Goal: Check status: Check status

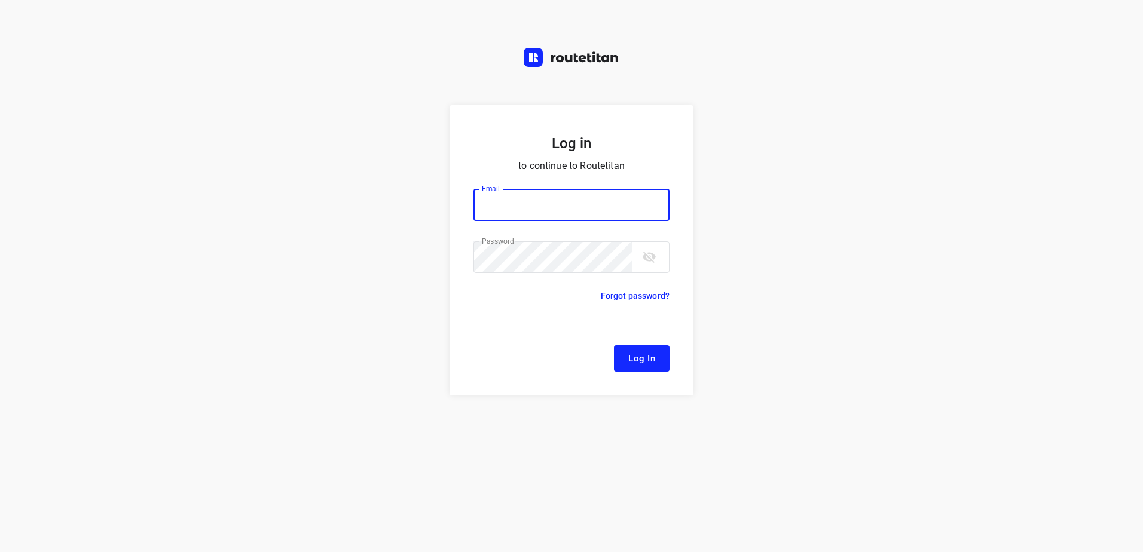
type input "[EMAIL_ADDRESS][DOMAIN_NAME]"
click at [634, 362] on span "Log In" at bounding box center [641, 359] width 27 height 16
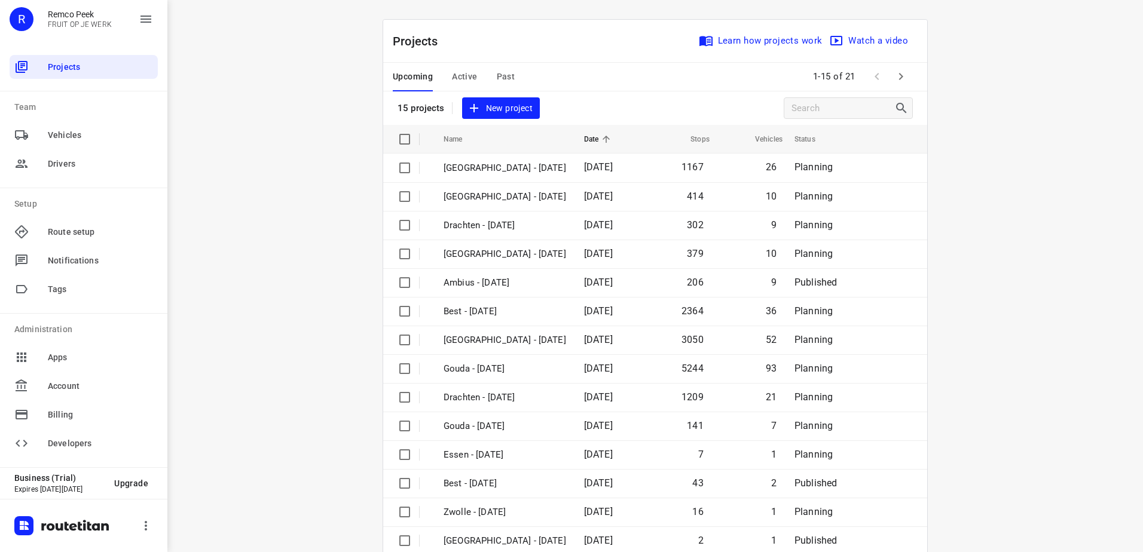
click at [500, 76] on span "Past" at bounding box center [506, 76] width 19 height 15
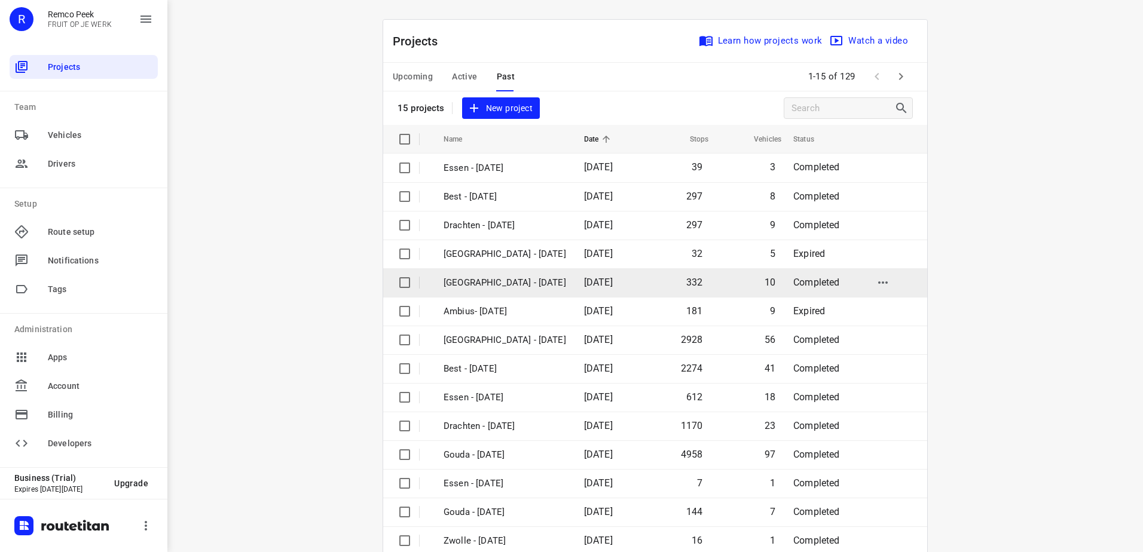
click at [514, 283] on p "[GEOGRAPHIC_DATA] - [DATE]" at bounding box center [505, 283] width 123 height 14
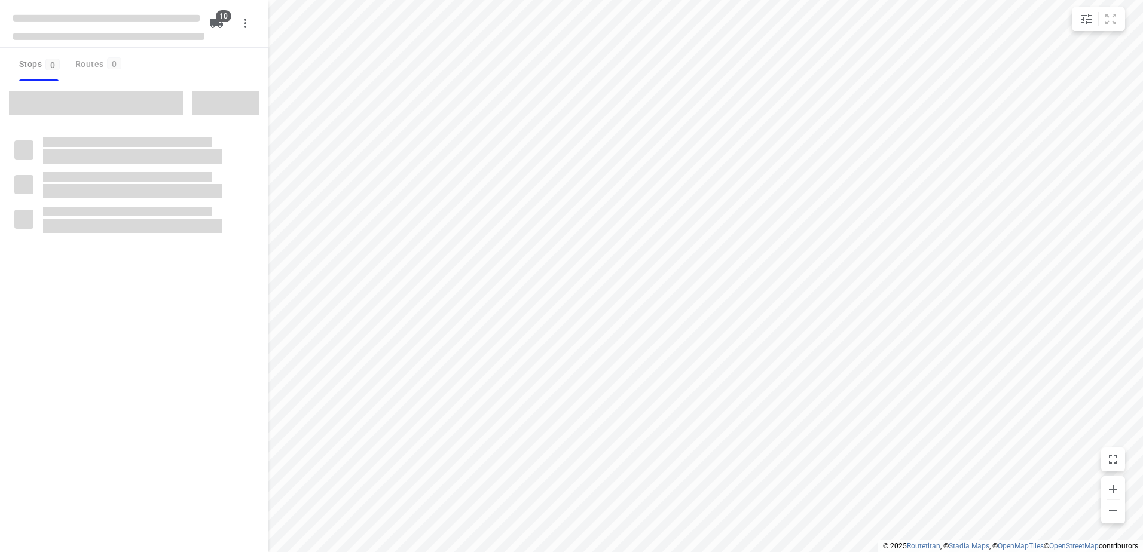
checkbox input "true"
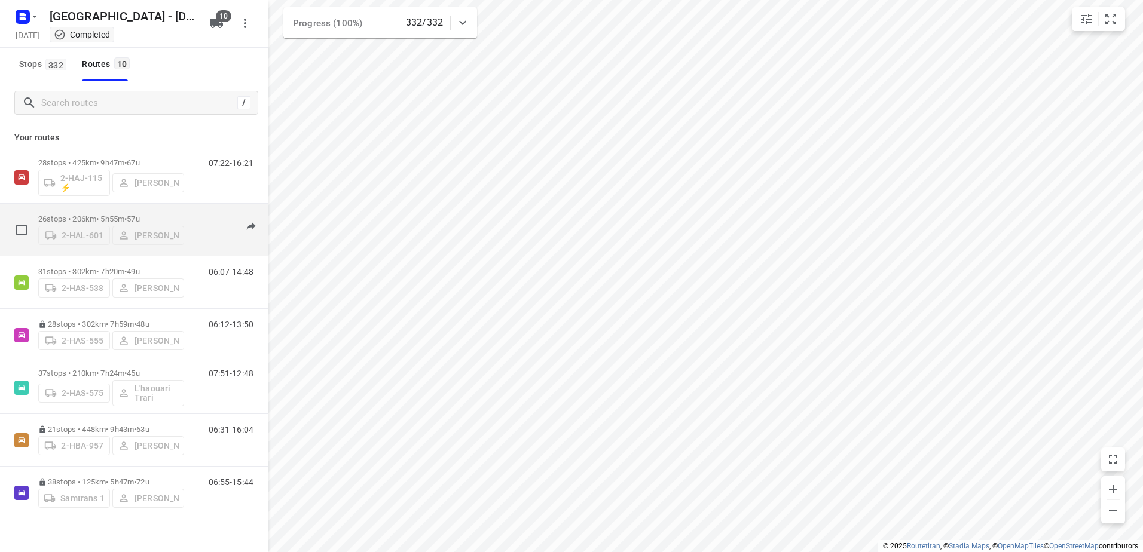
click at [84, 216] on p "26 stops • 206km • 5h55m • 57u" at bounding box center [111, 219] width 146 height 9
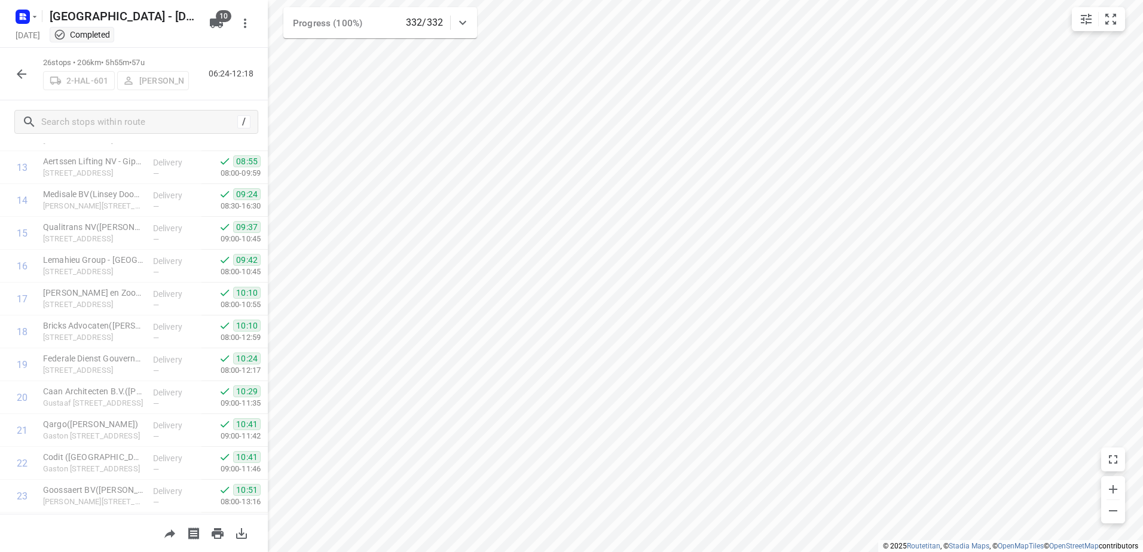
scroll to position [577, 0]
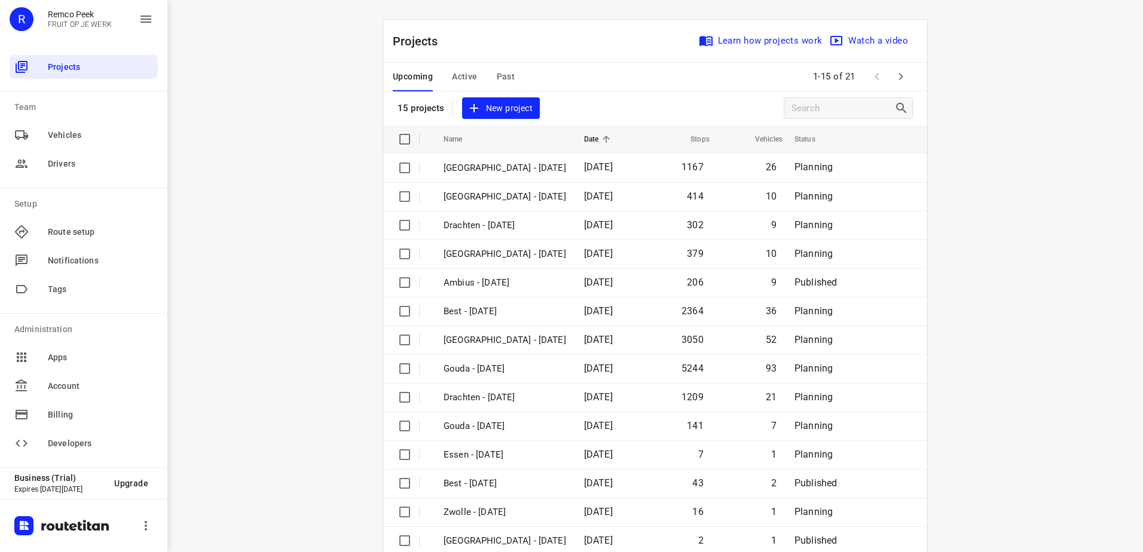
click at [503, 78] on span "Past" at bounding box center [506, 76] width 19 height 15
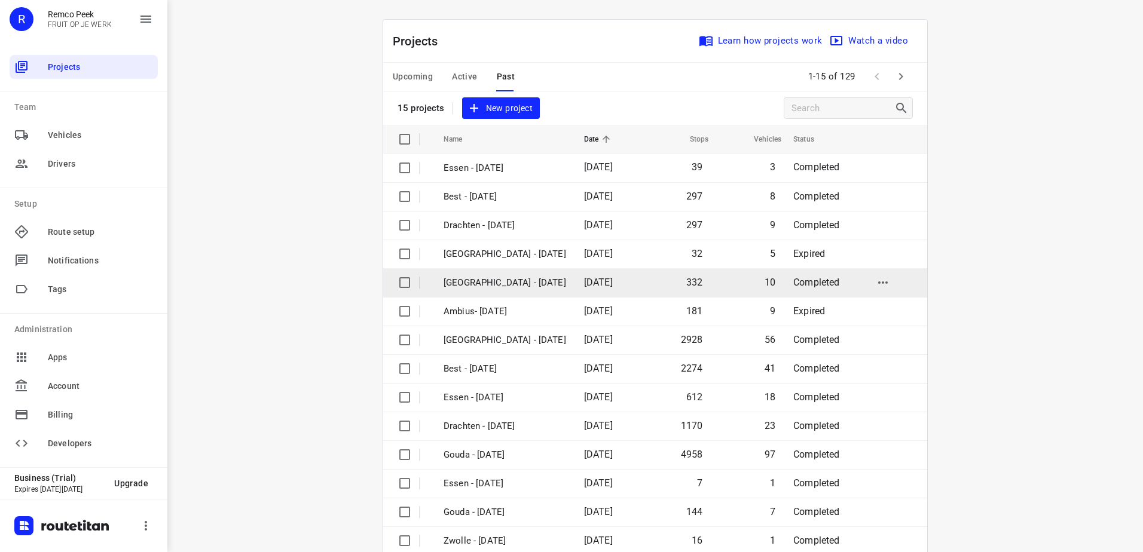
click at [467, 282] on p "[GEOGRAPHIC_DATA] - [DATE]" at bounding box center [505, 283] width 123 height 14
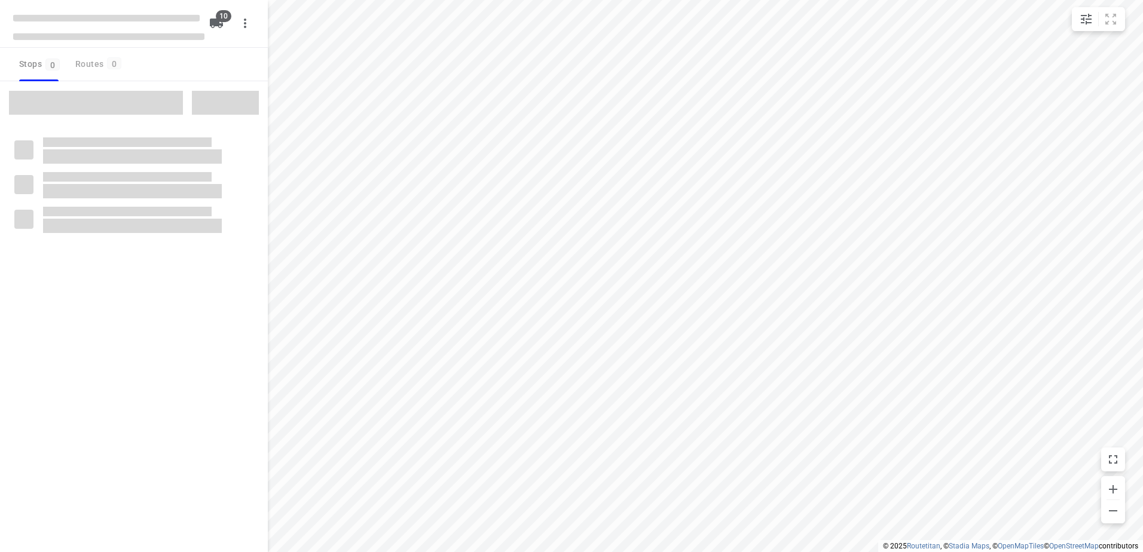
checkbox input "true"
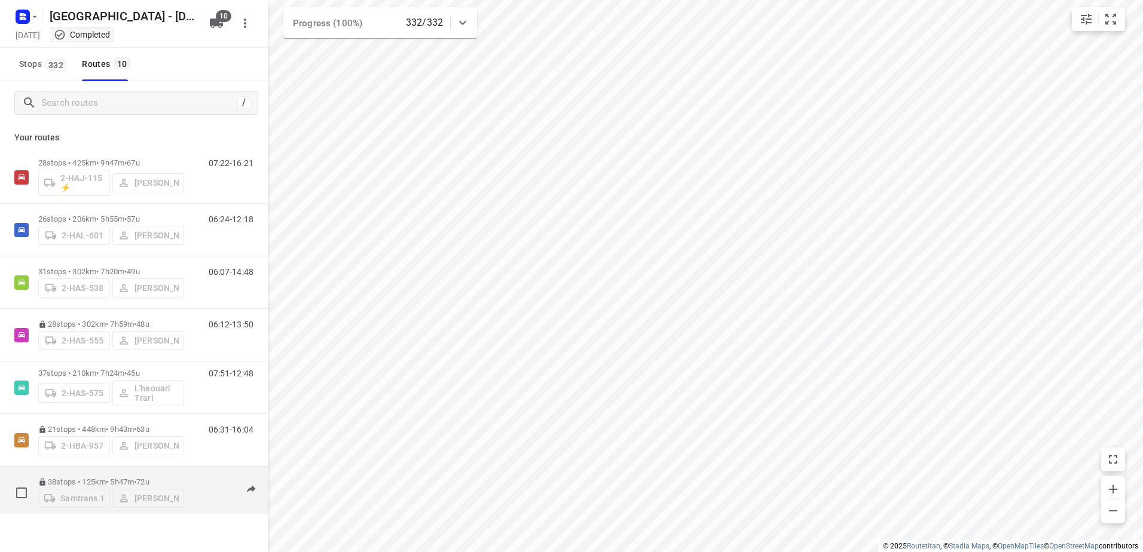
click at [61, 478] on p "38 stops • 125km • 5h47m • 72u" at bounding box center [111, 482] width 146 height 9
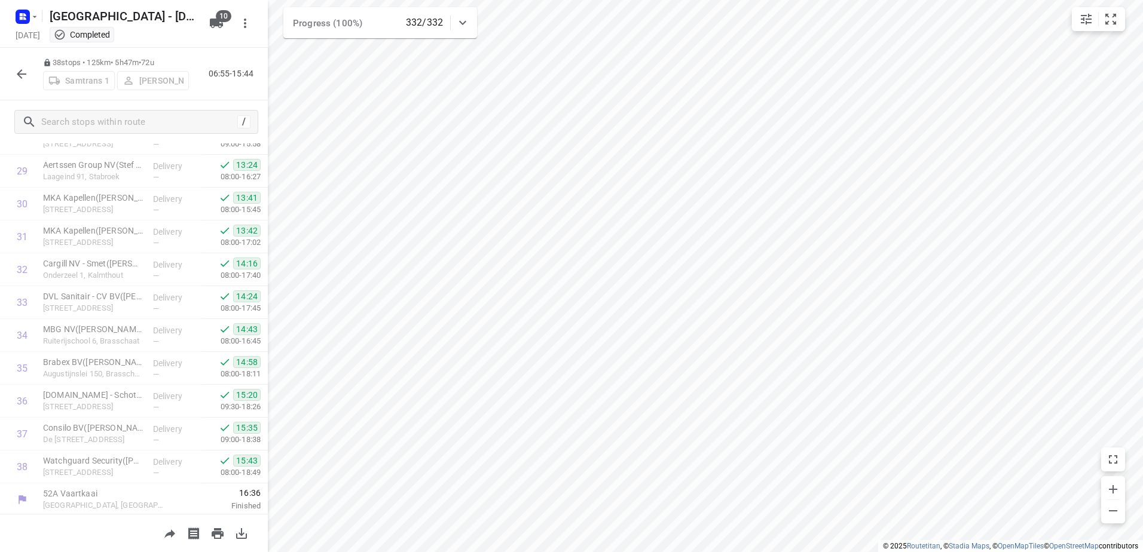
scroll to position [971, 0]
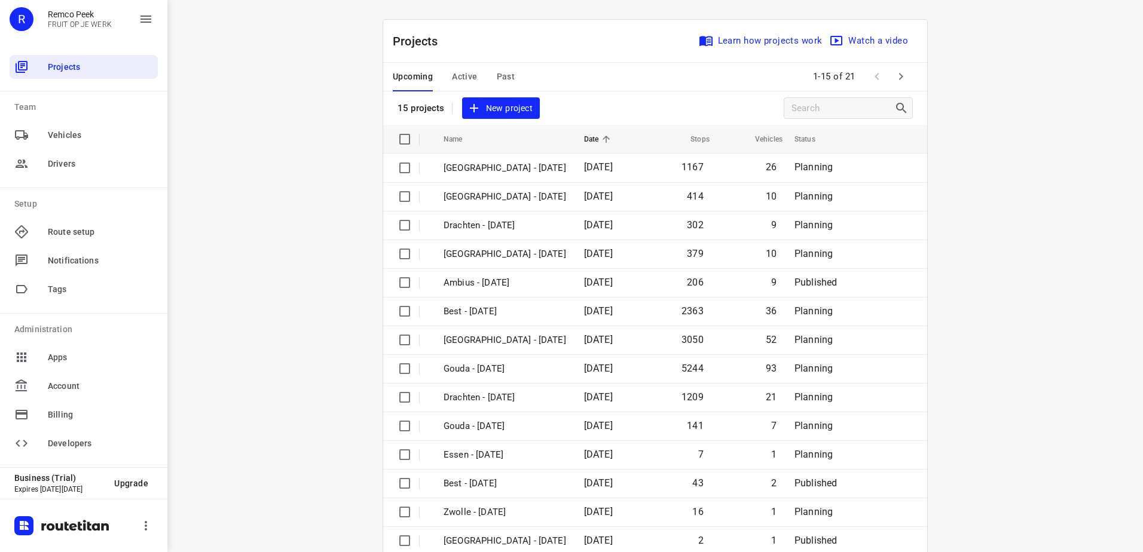
click at [497, 76] on span "Past" at bounding box center [506, 76] width 19 height 15
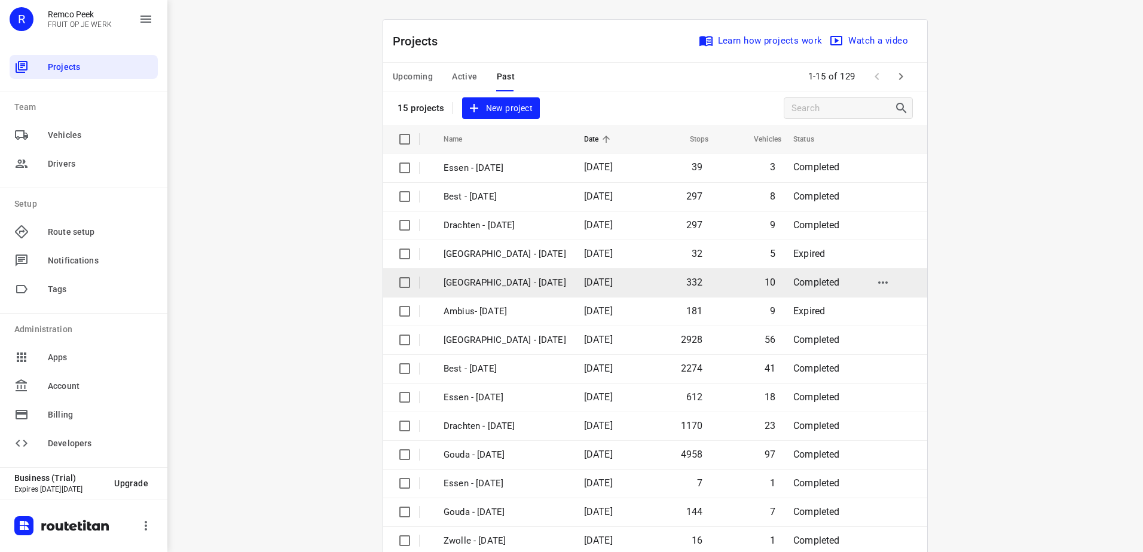
click at [490, 286] on p "[GEOGRAPHIC_DATA] - [DATE]" at bounding box center [505, 283] width 123 height 14
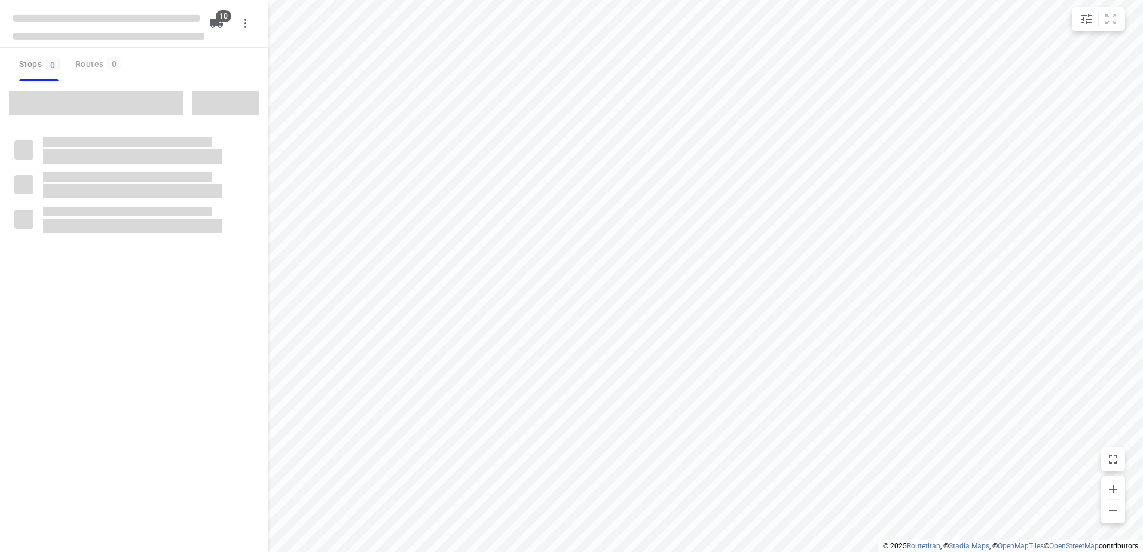
checkbox input "true"
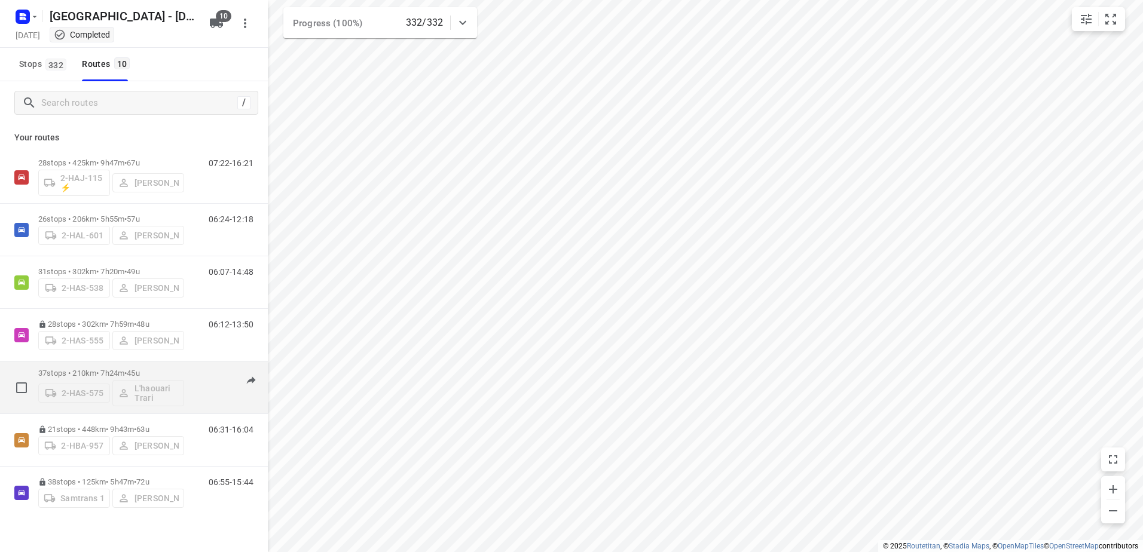
click at [62, 373] on p "37 stops • 210km • 7h24m • 45u" at bounding box center [111, 373] width 146 height 9
